Goal: Check status: Check status

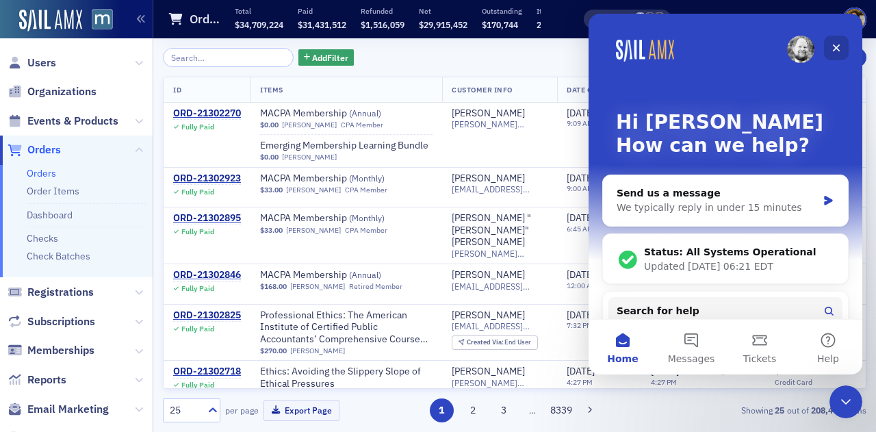
click at [835, 46] on icon "Close" at bounding box center [836, 47] width 11 height 11
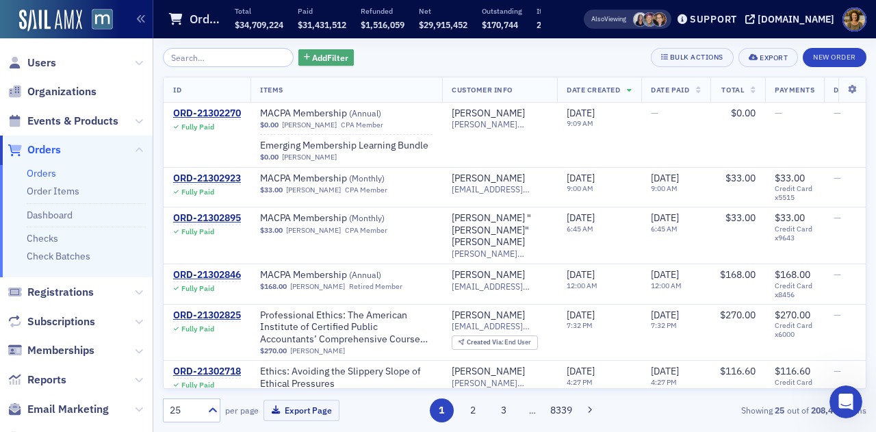
click at [312, 58] on span "Add Filter" at bounding box center [330, 57] width 36 height 12
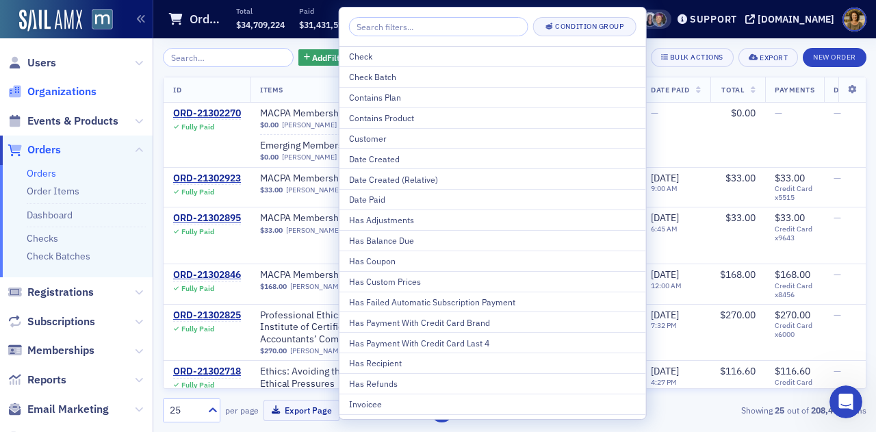
click at [70, 97] on span "Organizations" at bounding box center [61, 91] width 69 height 15
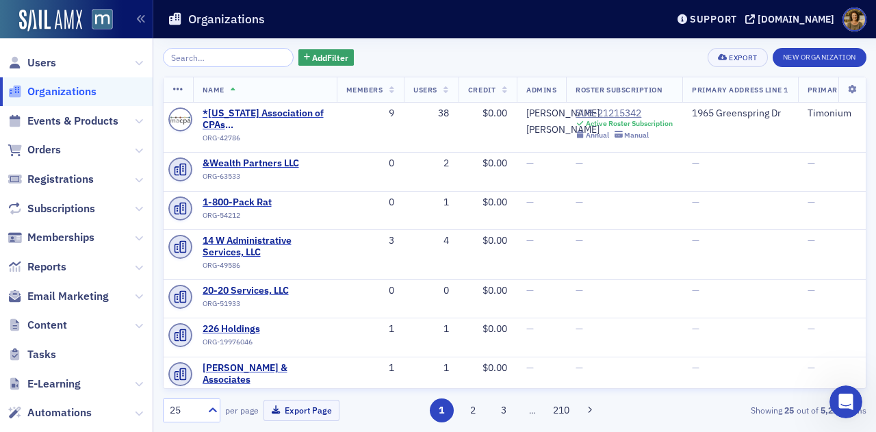
click at [186, 61] on input "search" at bounding box center [228, 57] width 131 height 19
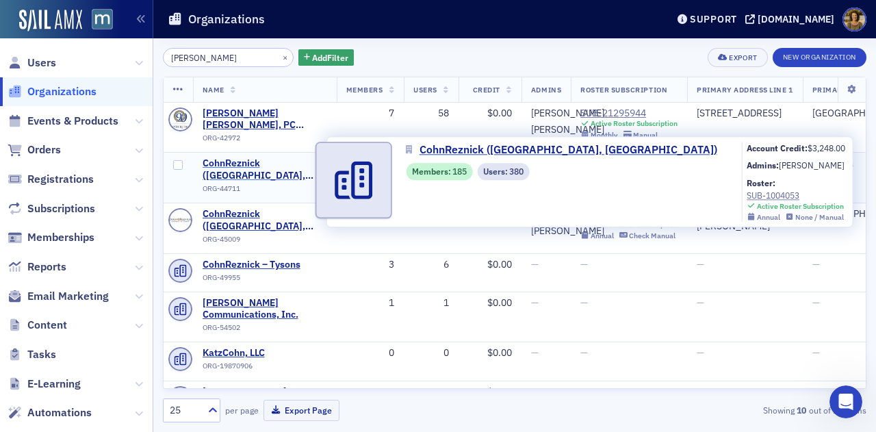
type input "[PERSON_NAME]"
click at [283, 175] on span "CohnReznick ([GEOGRAPHIC_DATA], [GEOGRAPHIC_DATA])" at bounding box center [265, 169] width 125 height 24
select select "US"
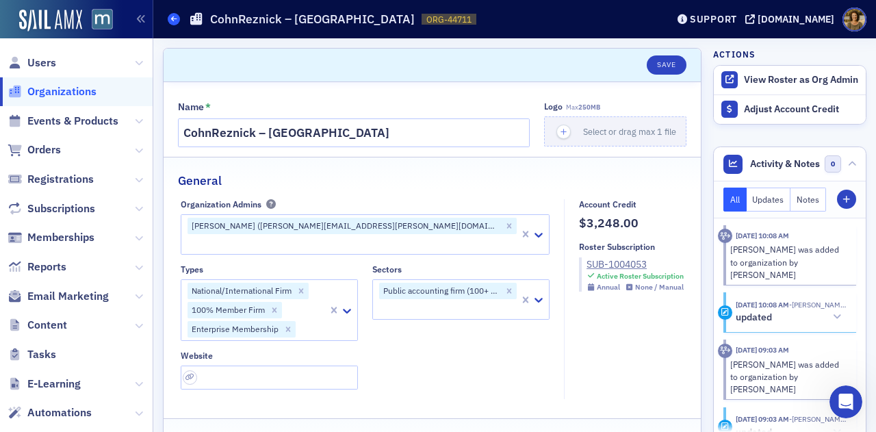
click at [175, 21] on icon at bounding box center [173, 19] width 5 height 6
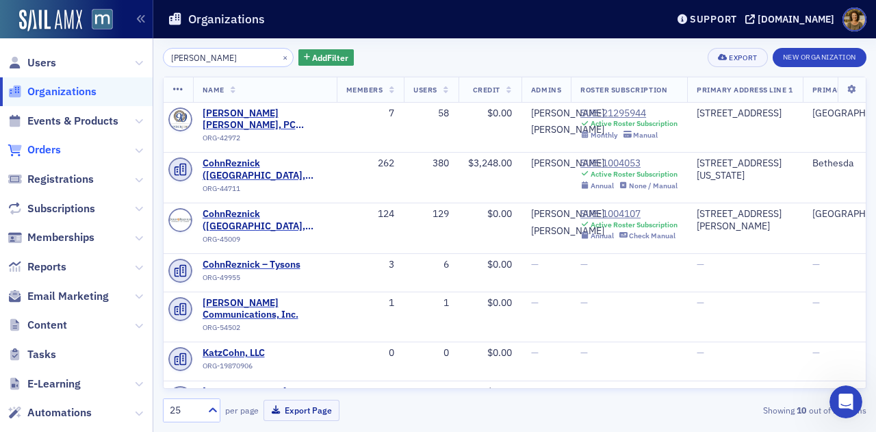
click at [52, 153] on span "Orders" at bounding box center [44, 149] width 34 height 15
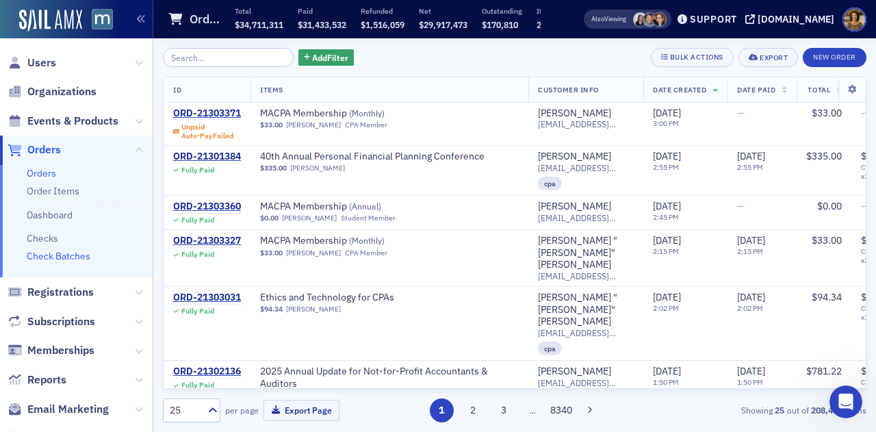
click at [44, 255] on link "Check Batches" at bounding box center [59, 256] width 64 height 12
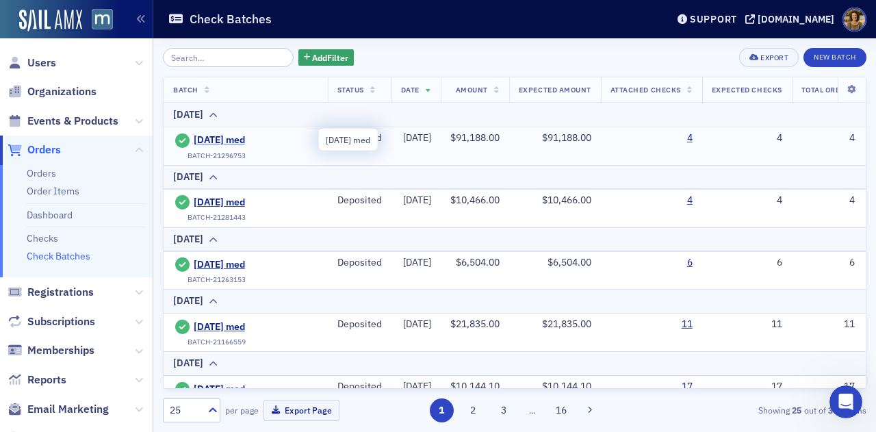
click at [227, 140] on span "[DATE] med" at bounding box center [256, 140] width 125 height 12
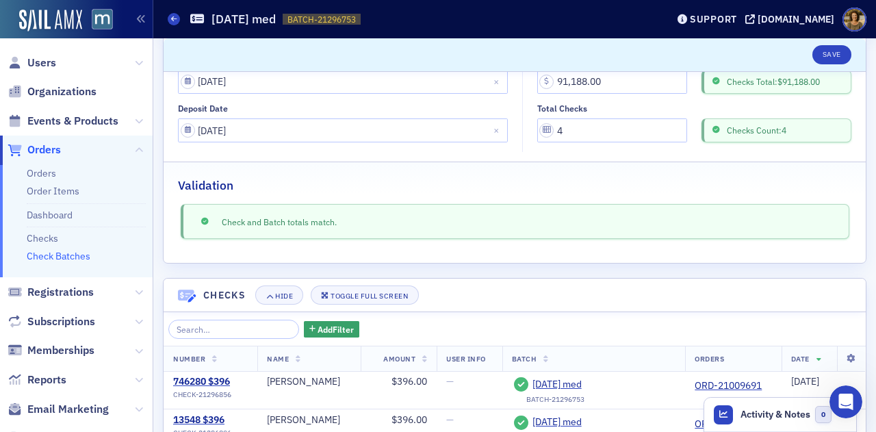
scroll to position [261, 0]
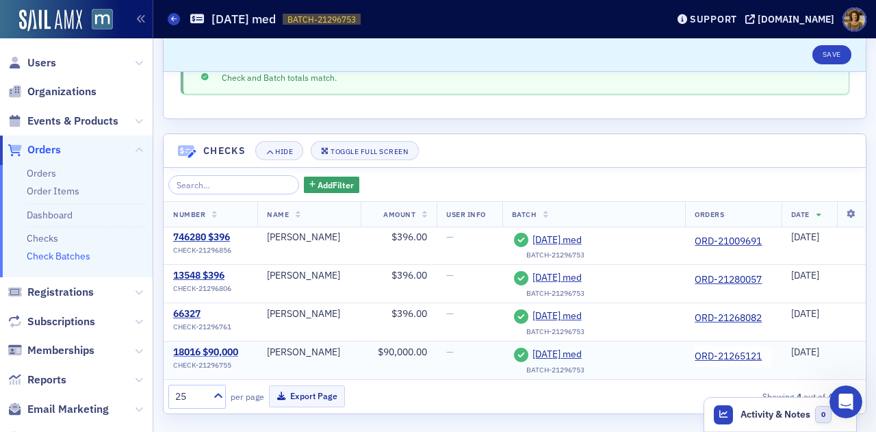
click at [213, 347] on div "18016 $90,000" at bounding box center [205, 352] width 65 height 12
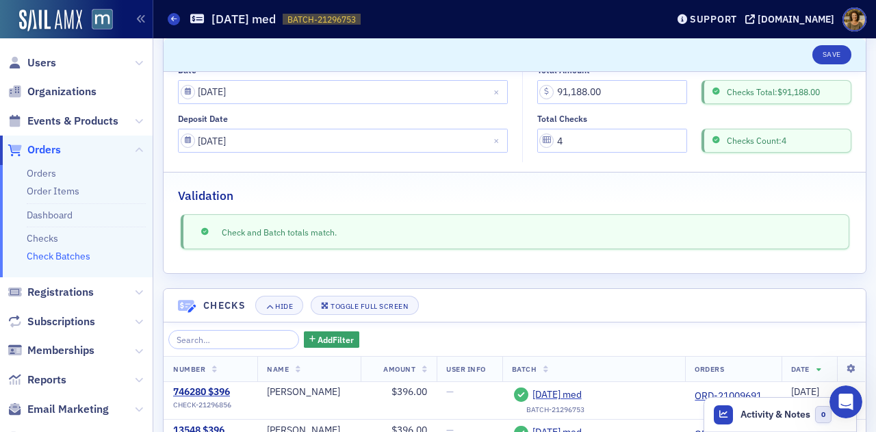
scroll to position [261, 0]
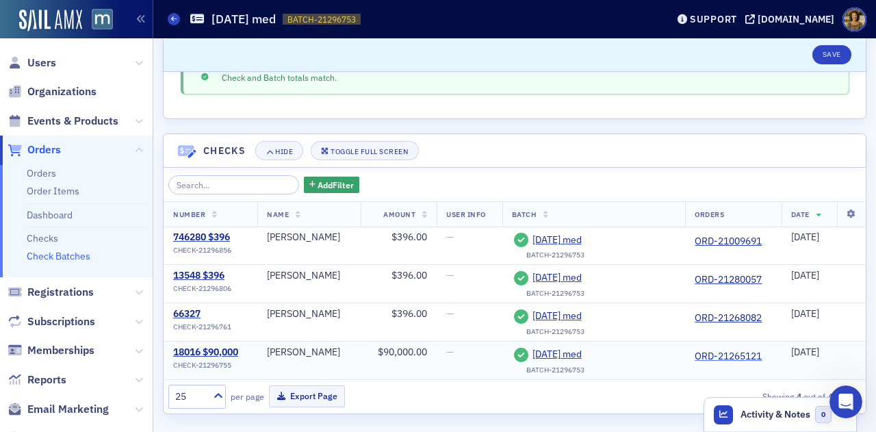
click at [706, 351] on link "ORD-21265121" at bounding box center [728, 357] width 67 height 12
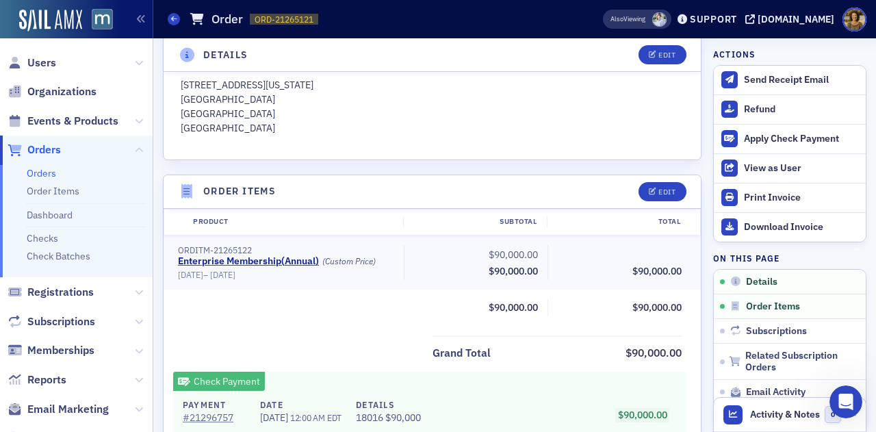
scroll to position [355, 0]
